Goal: Find contact information: Find contact information

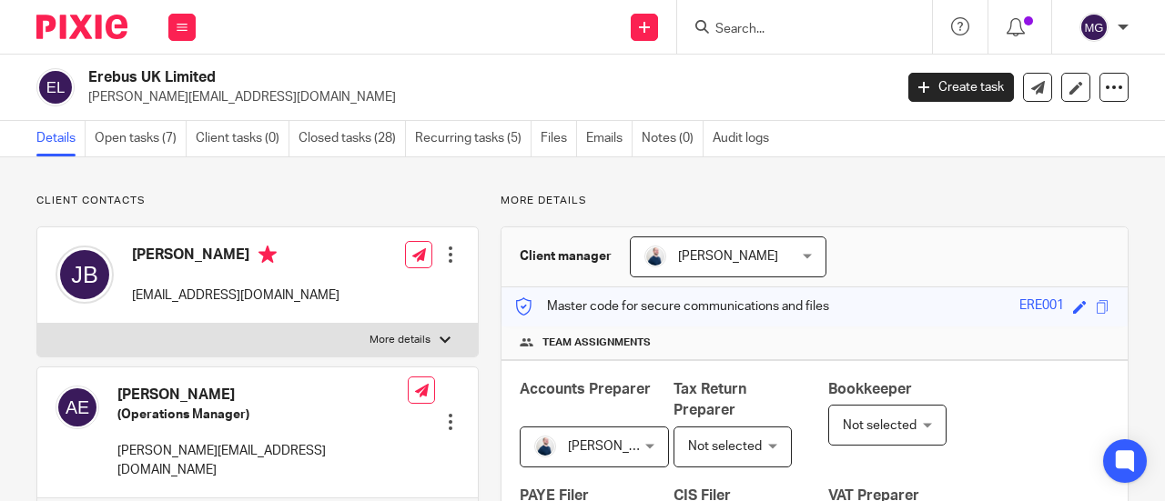
click at [761, 25] on input "Search" at bounding box center [795, 30] width 164 height 16
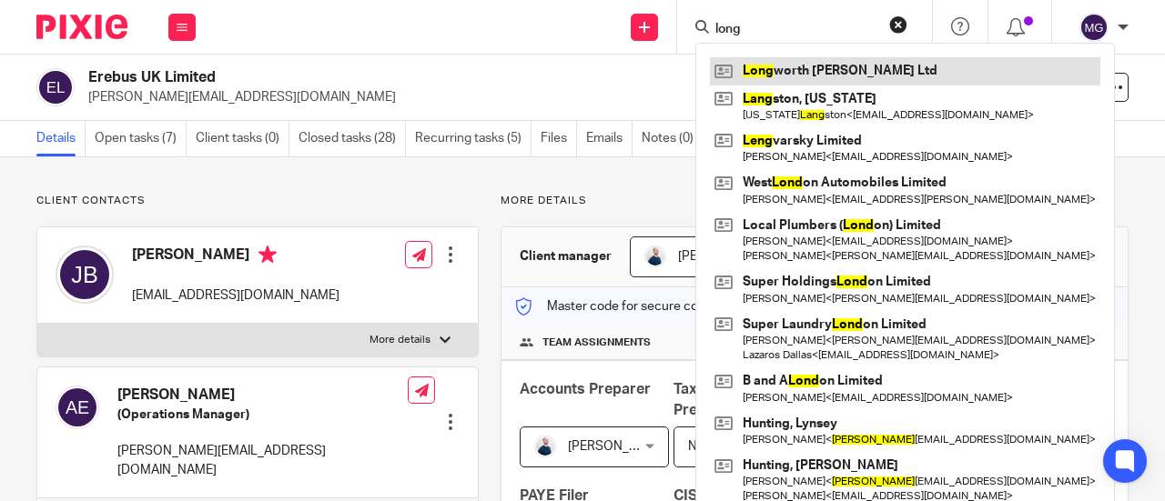
type input "long"
click at [784, 76] on link at bounding box center [905, 70] width 390 height 27
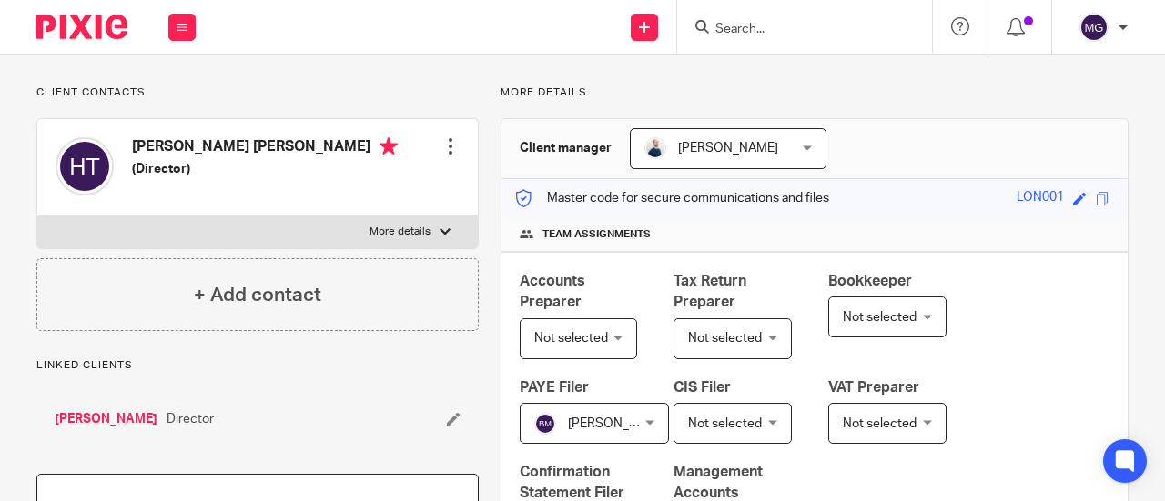
scroll to position [182, 0]
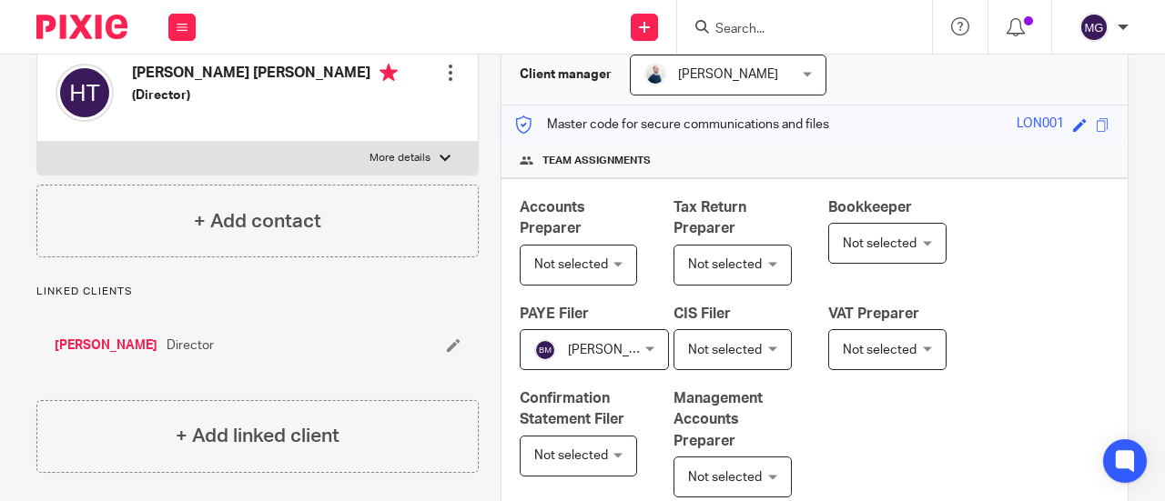
click at [73, 343] on link "Turner, Hayley" at bounding box center [106, 346] width 103 height 18
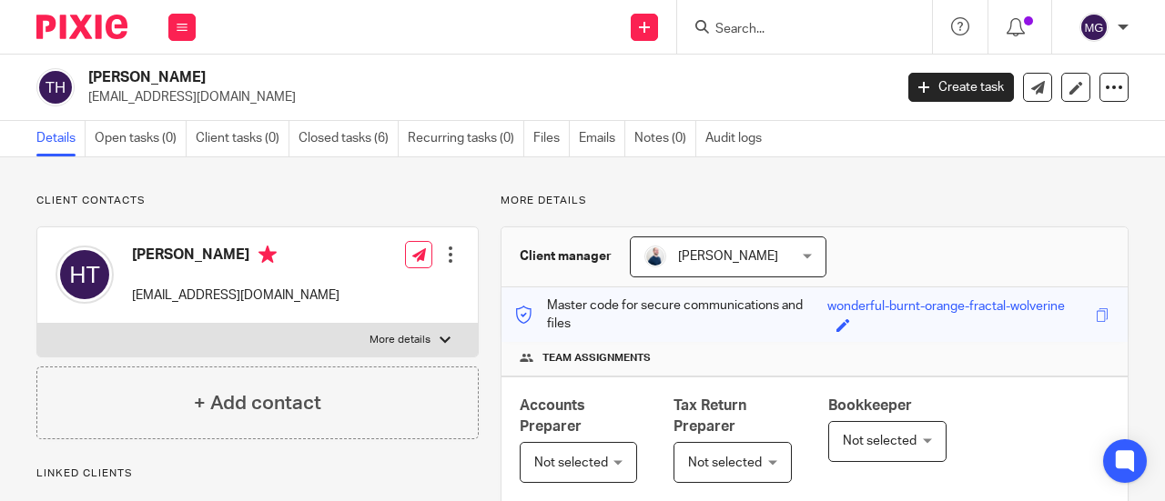
click at [430, 336] on label "More details" at bounding box center [257, 340] width 440 height 33
click at [37, 324] on input "More details" at bounding box center [36, 323] width 1 height 1
checkbox input "true"
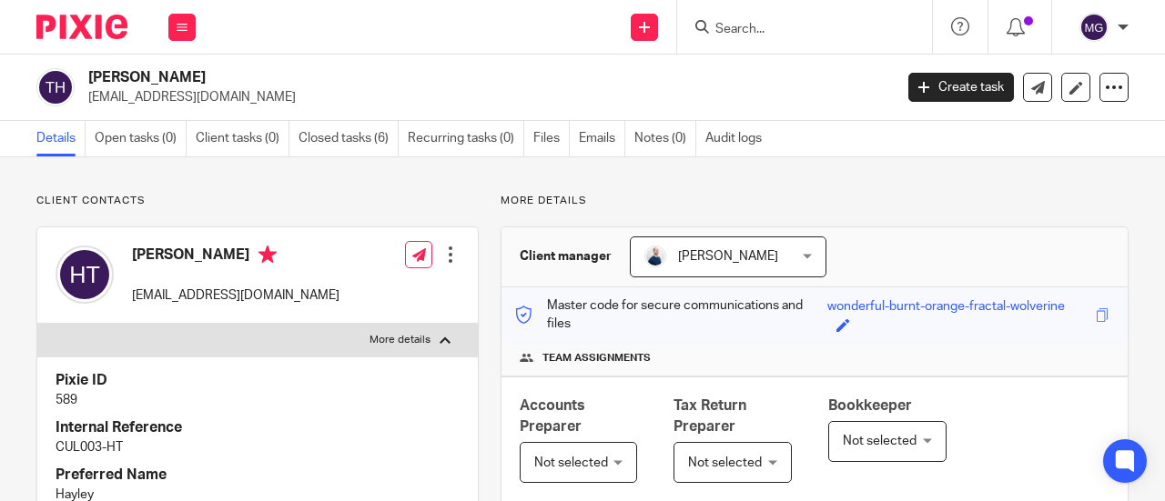
drag, startPoint x: 241, startPoint y: 96, endPoint x: 163, endPoint y: 99, distance: 78.3
click at [91, 92] on p "[EMAIL_ADDRESS][DOMAIN_NAME]" at bounding box center [484, 97] width 792 height 18
copy p "[EMAIL_ADDRESS][DOMAIN_NAME]"
click at [782, 30] on input "Search" at bounding box center [795, 30] width 164 height 16
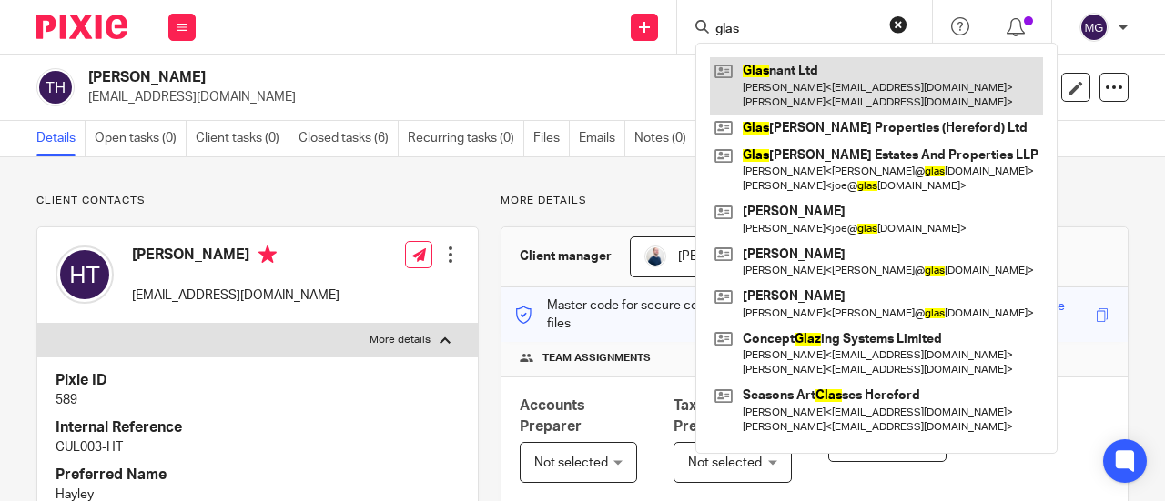
type input "glas"
click at [782, 72] on link at bounding box center [876, 85] width 333 height 56
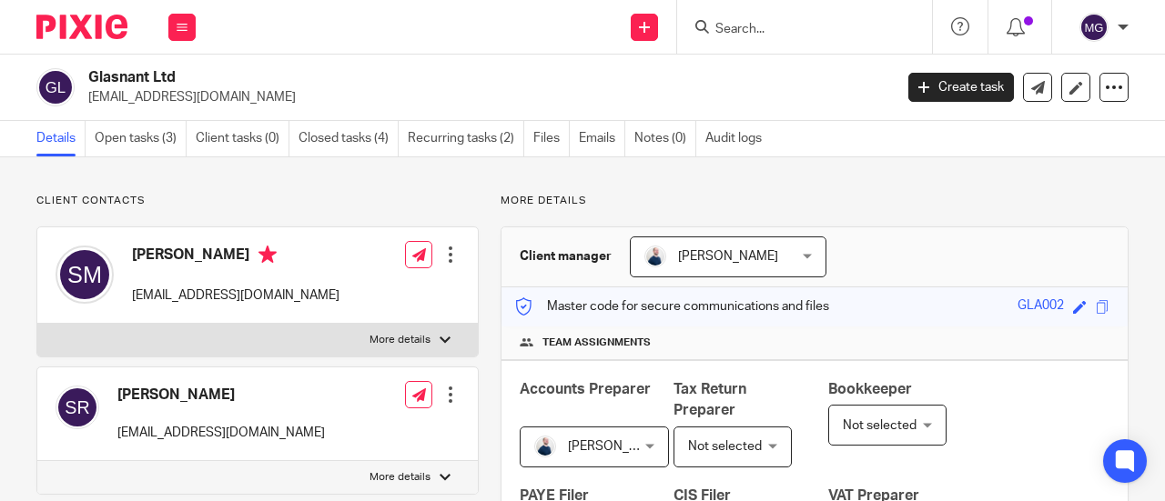
click at [433, 346] on label "More details" at bounding box center [257, 340] width 440 height 33
click at [37, 324] on input "More details" at bounding box center [36, 323] width 1 height 1
checkbox input "true"
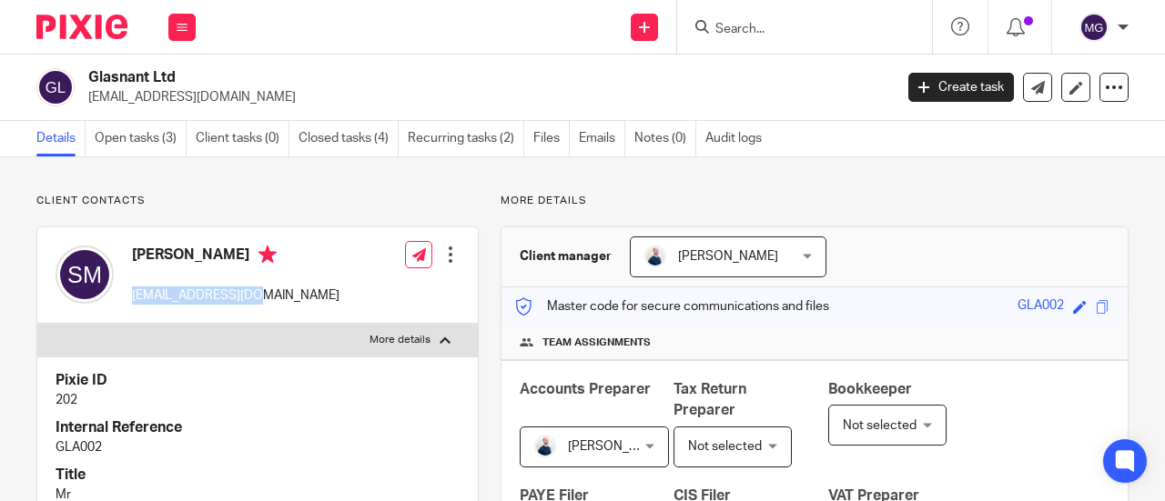
drag, startPoint x: 265, startPoint y: 296, endPoint x: 133, endPoint y: 298, distance: 131.9
click at [133, 298] on div "Sam Meehan sammeehan@live.com Edit contact Create client from contact Export da…" at bounding box center [257, 275] width 440 height 96
copy p "sammeehan@live.com"
